Goal: Information Seeking & Learning: Learn about a topic

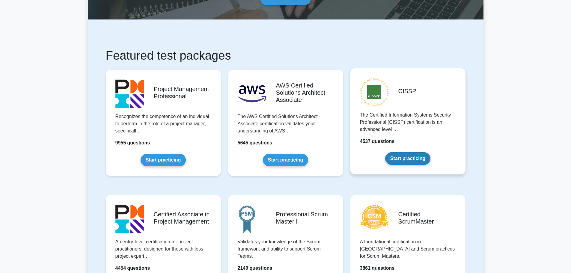
scroll to position [60, 0]
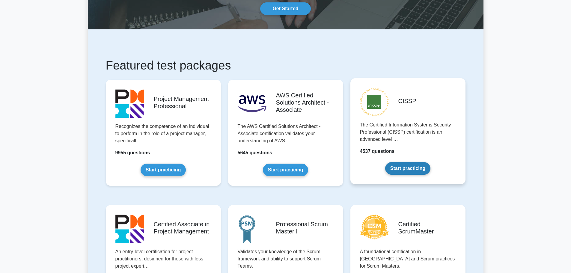
click at [411, 167] on link "Start practicing" at bounding box center [407, 168] width 45 height 13
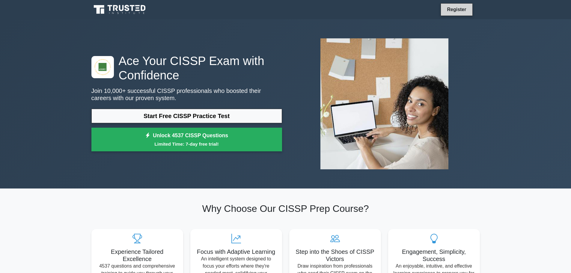
click at [458, 10] on link "Register" at bounding box center [456, 9] width 26 height 7
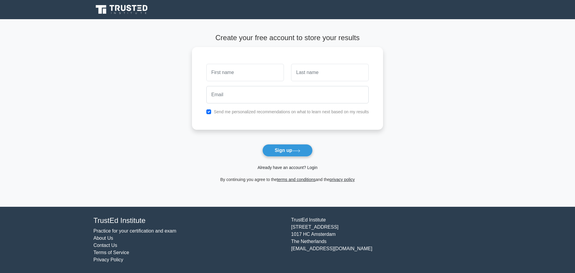
click at [292, 166] on link "Already have an account? Login" at bounding box center [288, 167] width 60 height 5
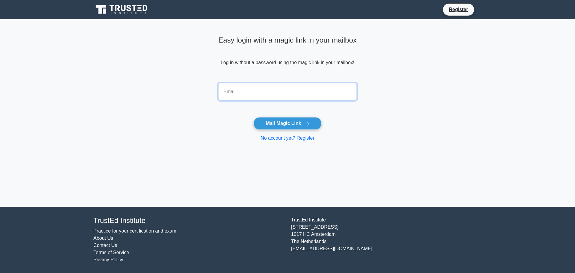
click at [249, 89] on input "email" at bounding box center [288, 91] width 138 height 17
type input "senthilmhn81@yahoo.com"
click at [294, 125] on button "Mail Magic Link" at bounding box center [288, 123] width 68 height 13
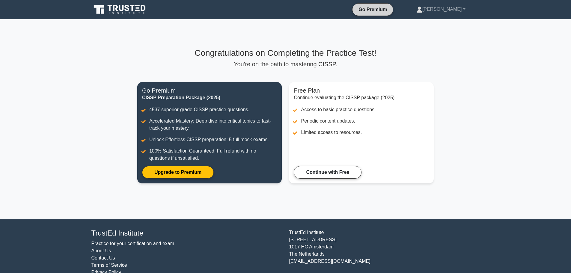
click at [391, 8] on link "Go Premium" at bounding box center [373, 9] width 36 height 7
click at [456, 10] on link "Senthil" at bounding box center [441, 9] width 78 height 12
click at [435, 25] on link "Profile" at bounding box center [425, 24] width 47 height 10
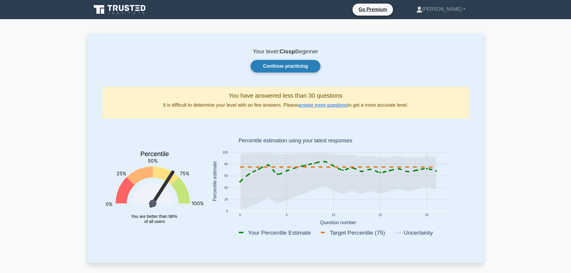
click at [291, 66] on link "Continue practicing" at bounding box center [286, 66] width 70 height 13
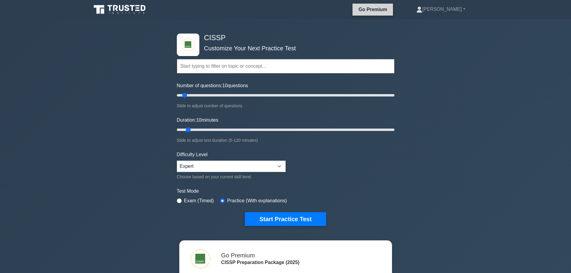
click at [391, 10] on link "Go Premium" at bounding box center [373, 9] width 36 height 7
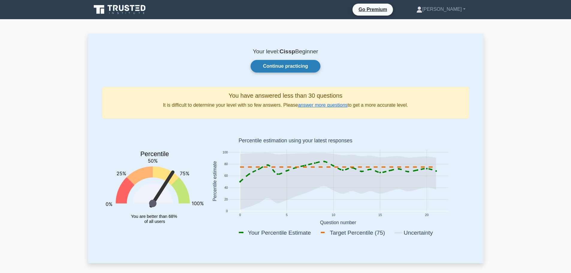
click at [283, 67] on link "Continue practicing" at bounding box center [286, 66] width 70 height 13
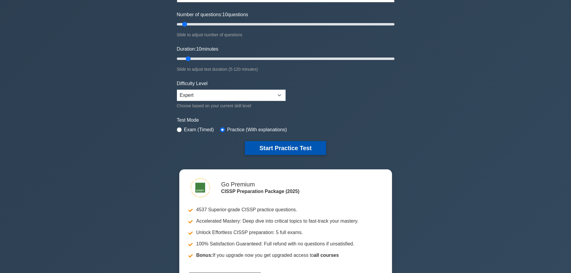
scroll to position [150, 0]
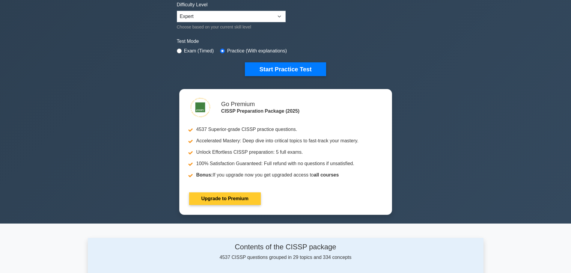
click at [236, 197] on link "Upgrade to Premium" at bounding box center [225, 198] width 72 height 13
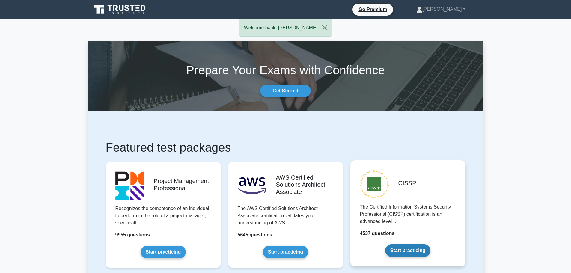
click at [411, 257] on link "Start practicing" at bounding box center [407, 250] width 45 height 13
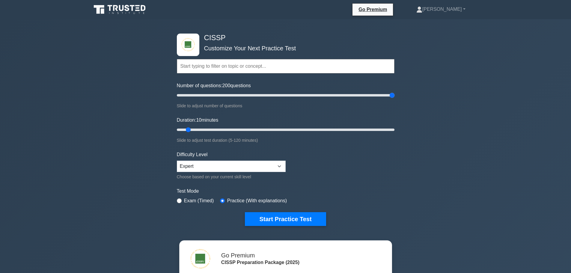
drag, startPoint x: 186, startPoint y: 96, endPoint x: 437, endPoint y: 108, distance: 250.9
type input "200"
click at [394, 99] on input "Number of questions: 200 questions" at bounding box center [286, 95] width 218 height 7
drag, startPoint x: 187, startPoint y: 130, endPoint x: 428, endPoint y: 123, distance: 241.7
type input "120"
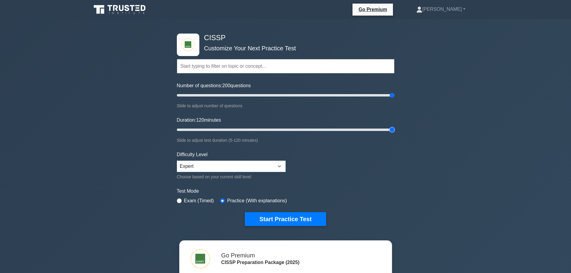
click at [394, 126] on input "Duration: 120 minutes" at bounding box center [286, 129] width 218 height 7
click at [299, 216] on button "Start Practice Test" at bounding box center [285, 219] width 81 height 14
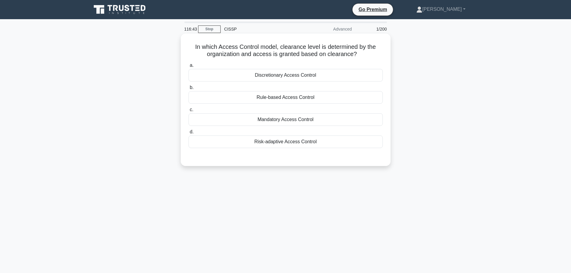
click at [275, 103] on div "Rule-based Access Control" at bounding box center [286, 97] width 194 height 13
click at [189, 90] on input "b. Rule-based Access Control" at bounding box center [189, 88] width 0 height 4
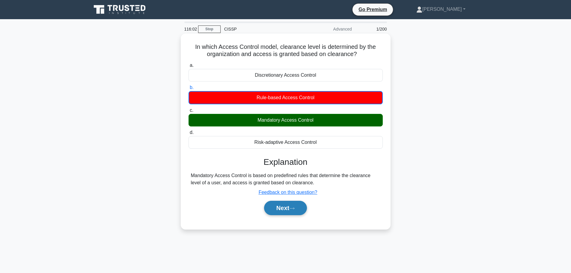
click at [277, 211] on button "Next" at bounding box center [285, 208] width 43 height 14
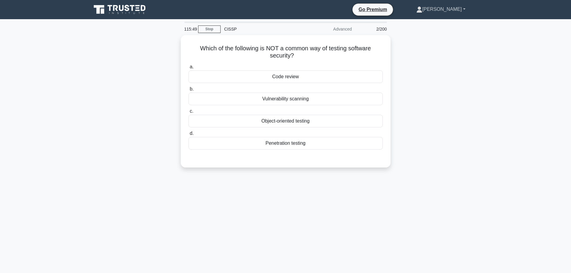
click at [462, 11] on link "[PERSON_NAME]" at bounding box center [441, 9] width 78 height 12
click at [438, 21] on link "Profile" at bounding box center [425, 24] width 47 height 10
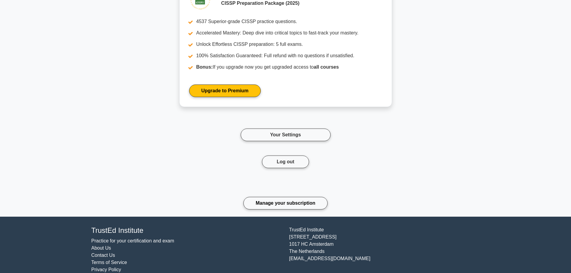
scroll to position [780, 0]
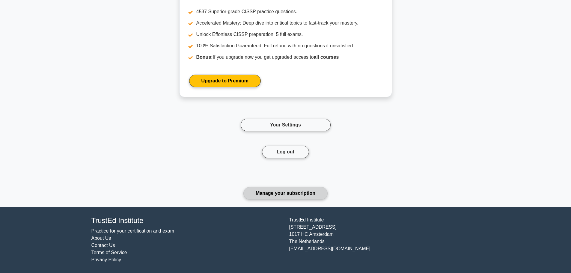
click at [287, 197] on link "Manage your subscription" at bounding box center [285, 193] width 84 height 13
